Goal: Transaction & Acquisition: Purchase product/service

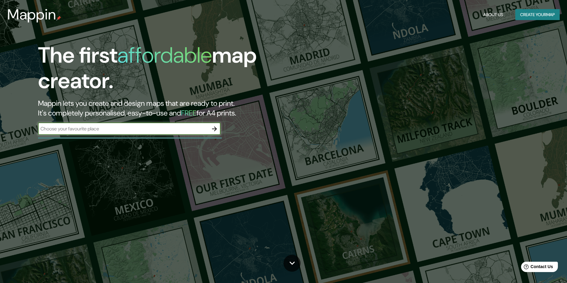
click at [130, 123] on div "​" at bounding box center [129, 129] width 183 height 12
click at [125, 130] on input "text" at bounding box center [123, 128] width 170 height 7
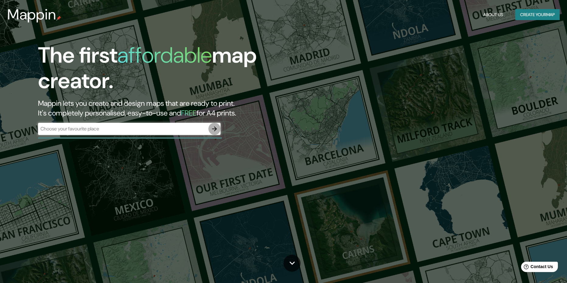
click at [217, 129] on icon "button" at bounding box center [214, 128] width 7 height 7
click at [106, 122] on div "The first affordable map creator. Mappin lets you create and design maps that a…" at bounding box center [180, 92] width 340 height 99
click at [112, 127] on input "text" at bounding box center [123, 128] width 170 height 7
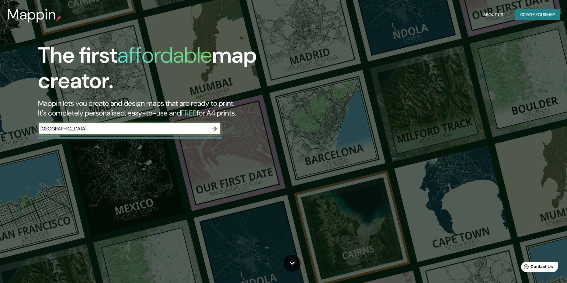
type input "[GEOGRAPHIC_DATA]"
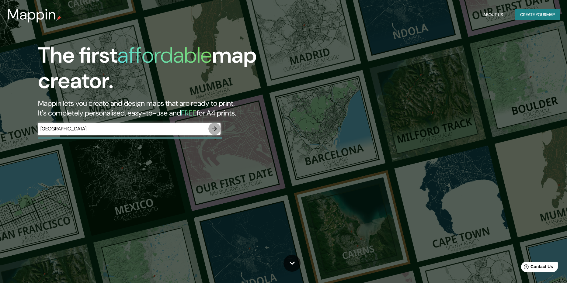
click at [213, 128] on icon "button" at bounding box center [214, 128] width 7 height 7
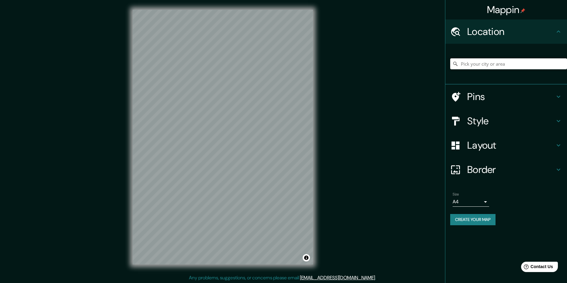
click at [516, 64] on input "Pick your city or area" at bounding box center [508, 63] width 117 height 11
click at [493, 65] on input "Pick your city or area" at bounding box center [508, 63] width 117 height 11
click at [488, 61] on input "Limeira, [GEOGRAPHIC_DATA], [GEOGRAPHIC_DATA]" at bounding box center [508, 63] width 117 height 11
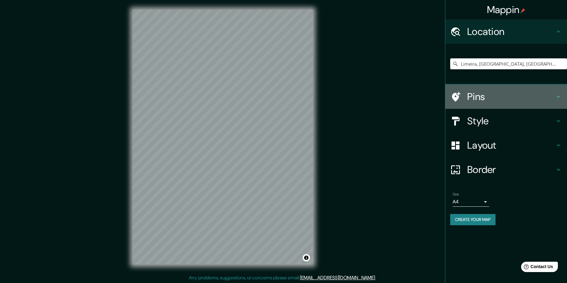
click at [559, 94] on icon at bounding box center [558, 96] width 7 height 7
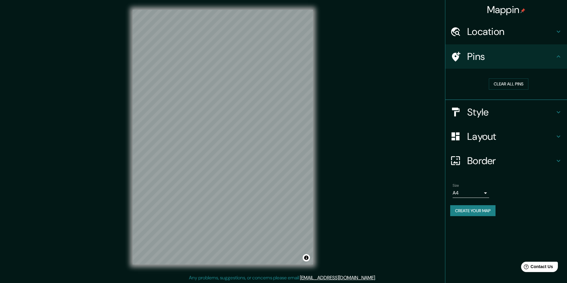
click at [471, 53] on h4 "Pins" at bounding box center [511, 56] width 88 height 12
click at [458, 55] on icon at bounding box center [456, 57] width 9 height 10
click at [498, 33] on h4 "Location" at bounding box center [511, 32] width 88 height 12
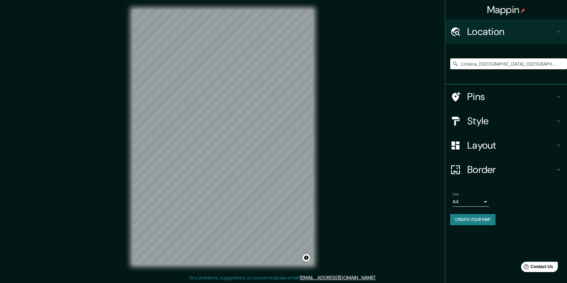
click at [493, 60] on input "Limeira, [GEOGRAPHIC_DATA], [GEOGRAPHIC_DATA]" at bounding box center [508, 63] width 117 height 11
click at [471, 66] on input "Limeira, [GEOGRAPHIC_DATA], [GEOGRAPHIC_DATA]" at bounding box center [508, 63] width 117 height 11
click at [459, 62] on input "Limeira, [GEOGRAPHIC_DATA], [GEOGRAPHIC_DATA]" at bounding box center [508, 63] width 117 height 11
click at [535, 61] on input "Limeira, [GEOGRAPHIC_DATA], [GEOGRAPHIC_DATA]" at bounding box center [508, 63] width 117 height 11
click at [461, 61] on input "Limeira, [GEOGRAPHIC_DATA], [GEOGRAPHIC_DATA]" at bounding box center [508, 63] width 117 height 11
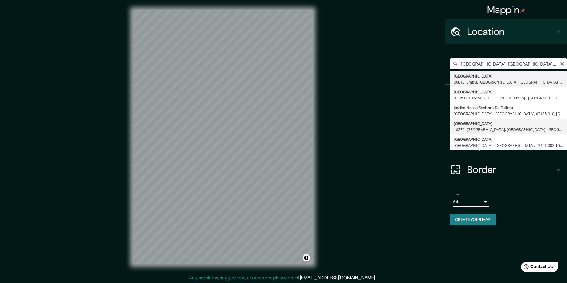
scroll to position [1, 0]
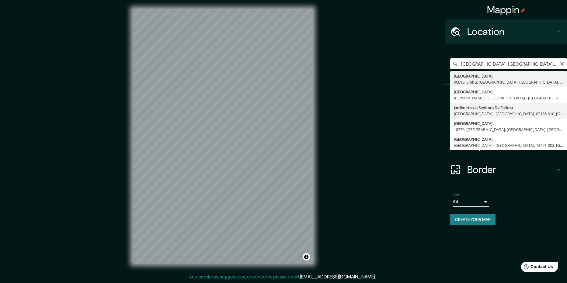
type input "[GEOGRAPHIC_DATA], [GEOGRAPHIC_DATA] - [GEOGRAPHIC_DATA], 03185-010, [GEOGRAPHI…"
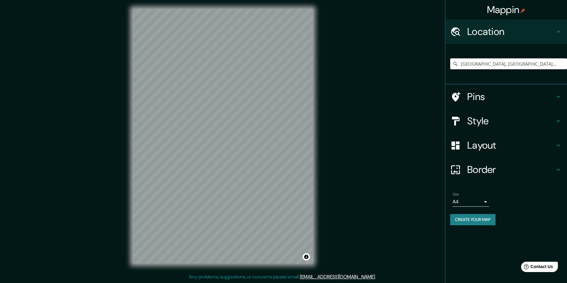
scroll to position [0, 0]
click at [506, 62] on input "[GEOGRAPHIC_DATA], [GEOGRAPHIC_DATA] - [GEOGRAPHIC_DATA], 03185-010, [GEOGRAPHI…" at bounding box center [508, 63] width 117 height 11
click at [560, 64] on icon "Clear" at bounding box center [562, 63] width 5 height 5
click at [496, 66] on input "Pick your city or area" at bounding box center [508, 63] width 117 height 11
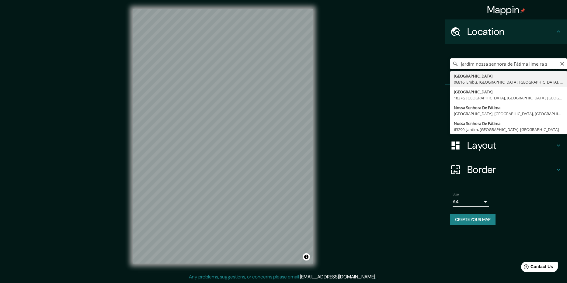
drag, startPoint x: 548, startPoint y: 62, endPoint x: 530, endPoint y: 57, distance: 19.1
click at [530, 57] on div "[GEOGRAPHIC_DATA] s [GEOGRAPHIC_DATA], [GEOGRAPHIC_DATA], [GEOGRAPHIC_DATA], [G…" at bounding box center [508, 64] width 117 height 30
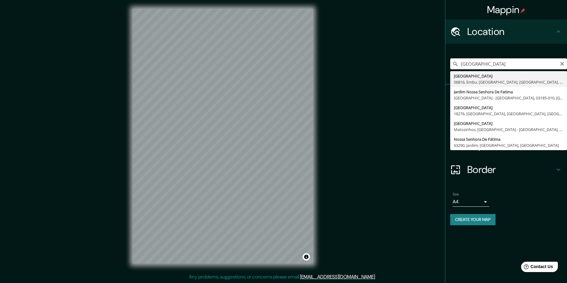
click at [518, 60] on input "[GEOGRAPHIC_DATA]" at bounding box center [508, 63] width 117 height 11
type input "[GEOGRAPHIC_DATA]"
